Goal: Find specific page/section: Find specific page/section

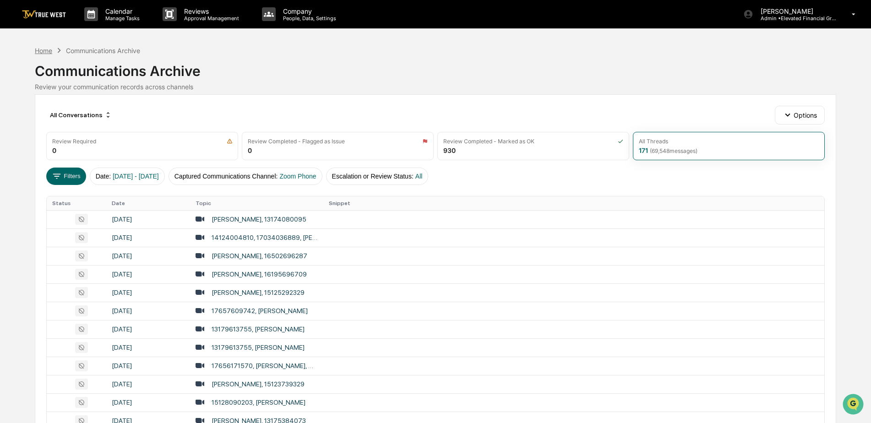
click at [43, 50] on div "Home" at bounding box center [43, 51] width 17 height 8
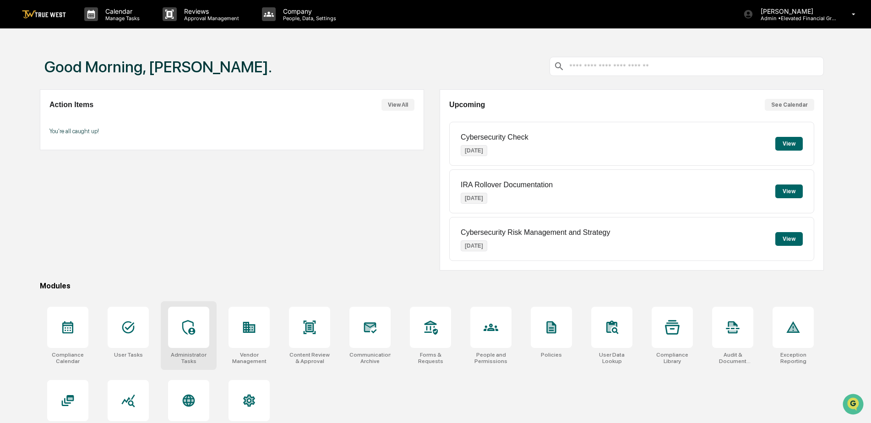
click at [192, 311] on div at bounding box center [188, 327] width 41 height 41
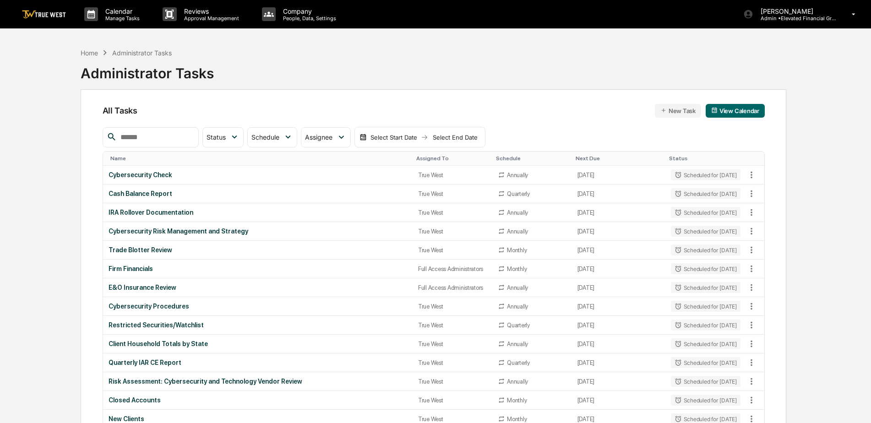
click at [160, 136] on input "text" at bounding box center [156, 137] width 78 height 12
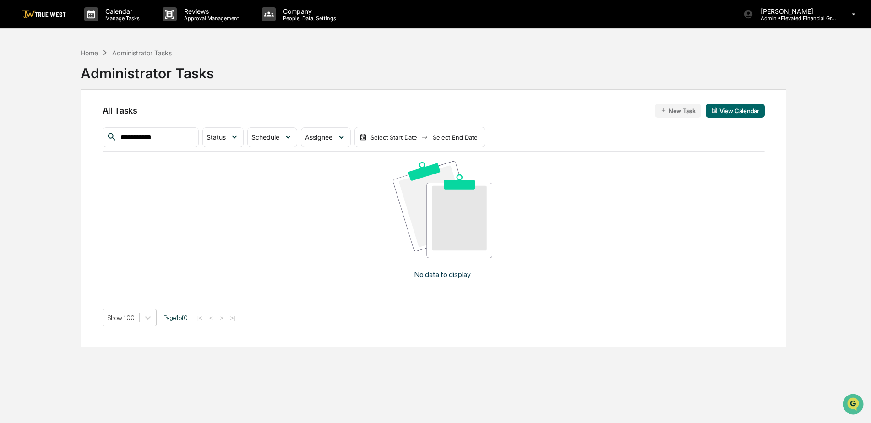
click at [428, 138] on img at bounding box center [424, 137] width 7 height 7
click at [409, 138] on div "Select Start Date" at bounding box center [394, 137] width 50 height 7
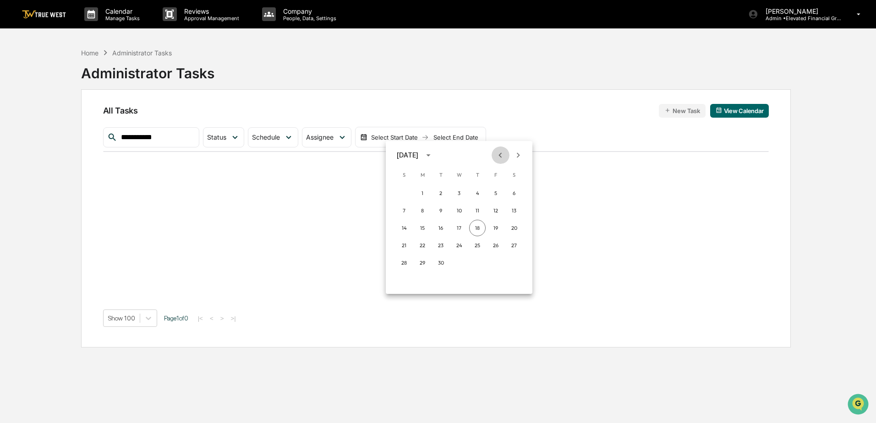
click at [500, 155] on icon "Previous month" at bounding box center [500, 155] width 3 height 5
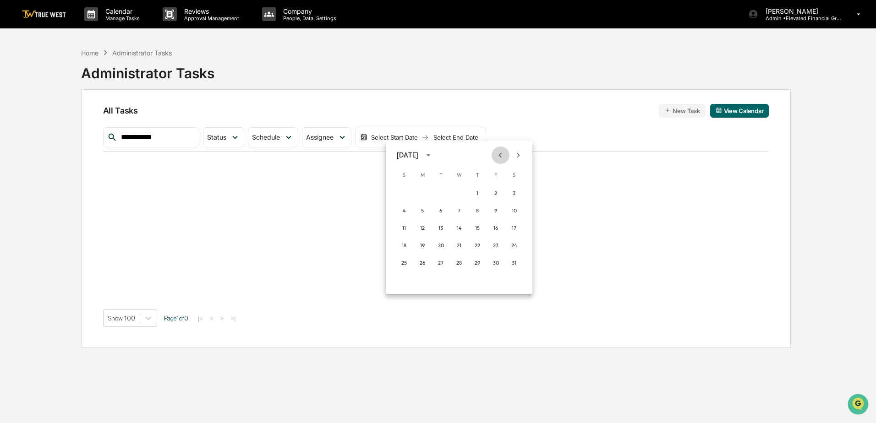
click at [500, 155] on icon "Previous month" at bounding box center [500, 155] width 3 height 5
click at [462, 191] on button "1" at bounding box center [459, 193] width 16 height 16
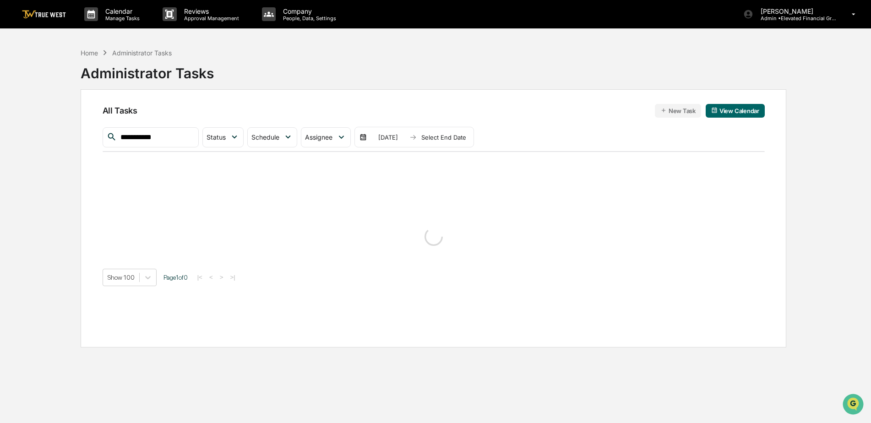
click at [462, 136] on div "Select End Date" at bounding box center [444, 137] width 50 height 7
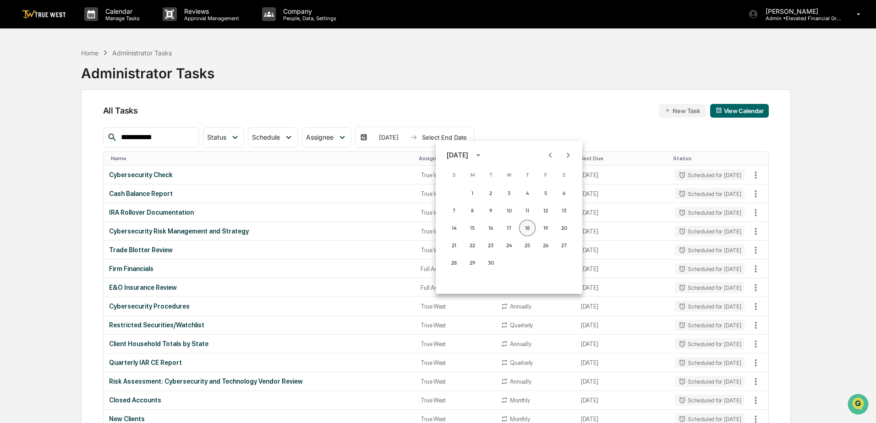
click at [522, 227] on button "18" at bounding box center [527, 228] width 16 height 16
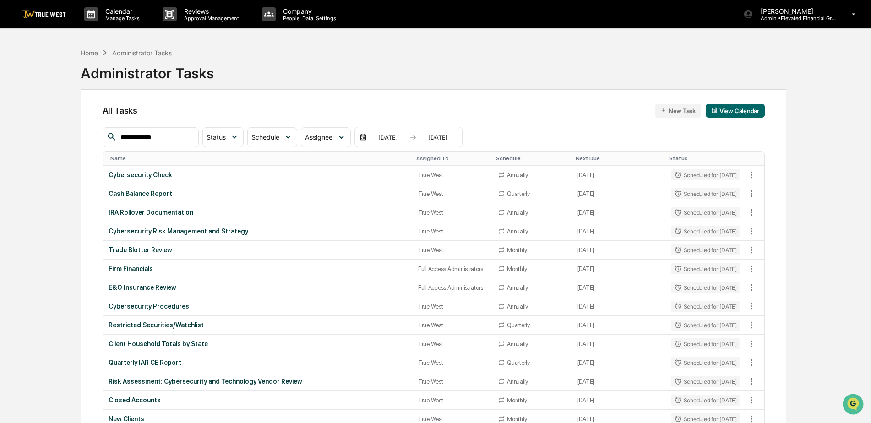
drag, startPoint x: 139, startPoint y: 136, endPoint x: 80, endPoint y: 136, distance: 59.5
type input "*****"
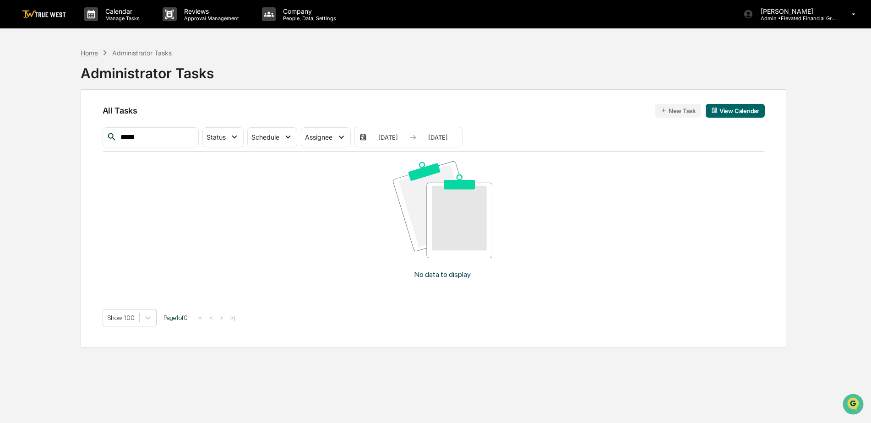
click at [96, 52] on div "Home" at bounding box center [89, 53] width 17 height 8
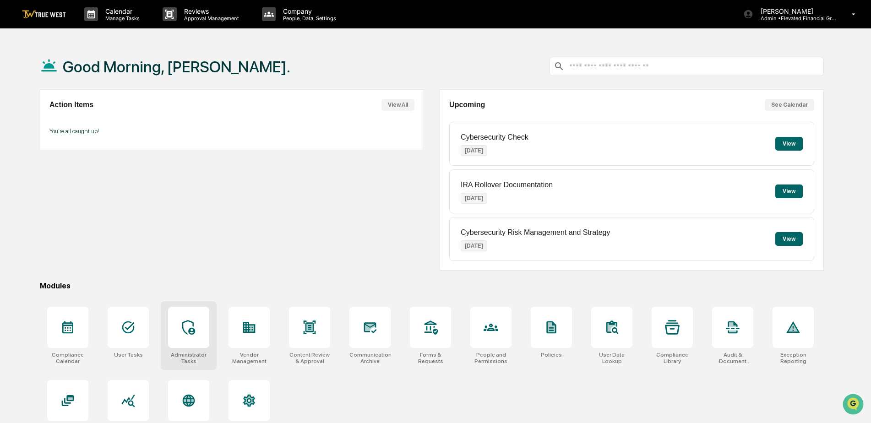
click at [183, 324] on icon at bounding box center [188, 327] width 13 height 15
